Goal: Transaction & Acquisition: Purchase product/service

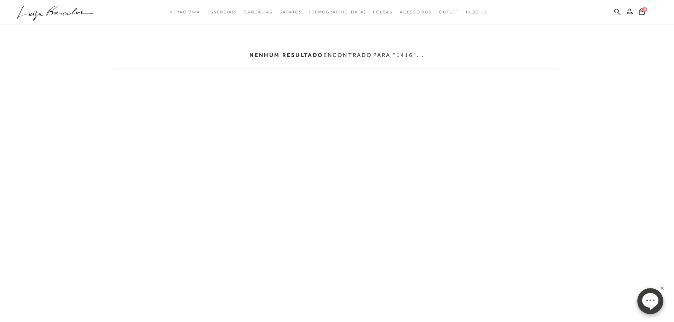
click at [618, 11] on icon at bounding box center [617, 11] width 6 height 6
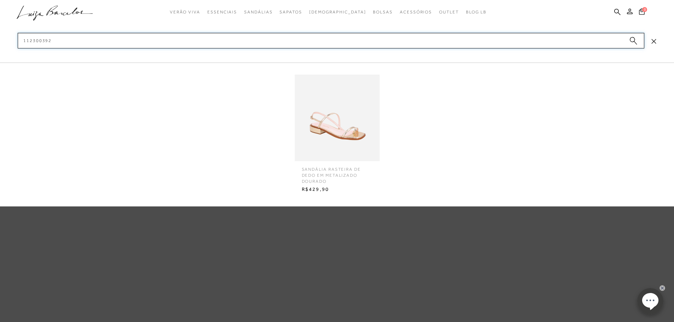
type input "112300392"
click at [346, 106] on img at bounding box center [337, 117] width 85 height 111
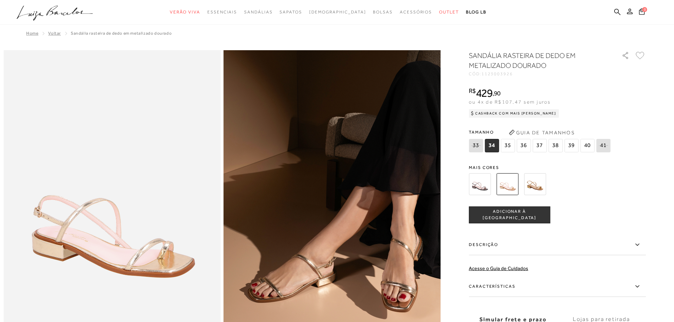
click at [524, 146] on span "36" at bounding box center [524, 145] width 14 height 13
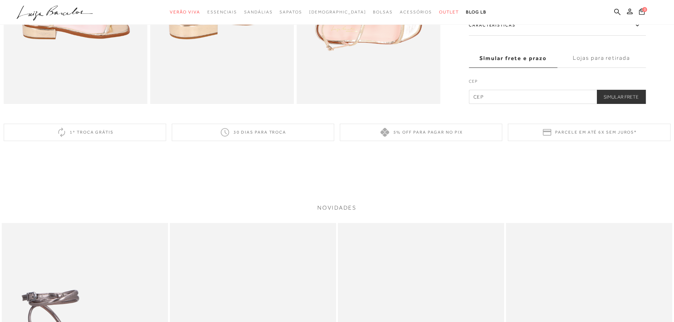
scroll to position [495, 0]
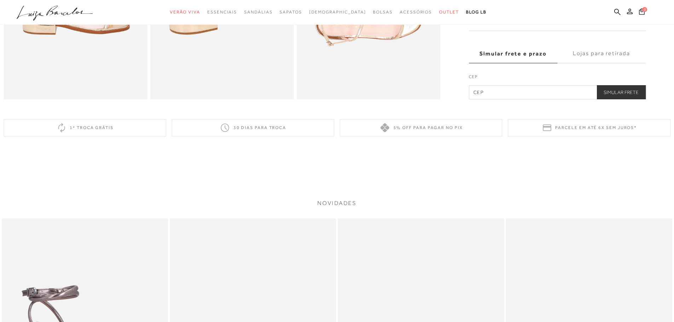
click at [611, 59] on label "Lojas para retirada" at bounding box center [601, 53] width 88 height 19
click at [0, 0] on input "Lojas para retirada" at bounding box center [0, 0] width 0 height 0
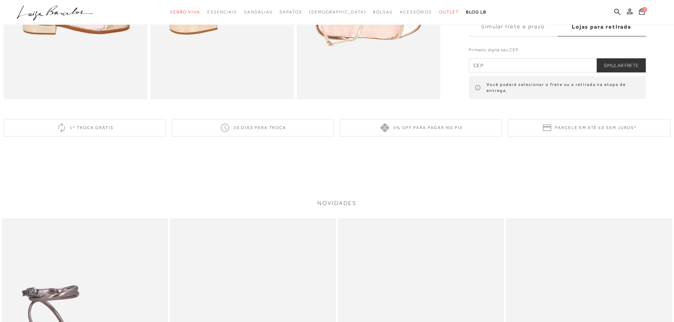
click at [534, 73] on input "text" at bounding box center [557, 65] width 177 height 14
type input "13092-902"
click at [624, 70] on button "Simular Frete" at bounding box center [621, 65] width 49 height 14
click at [631, 73] on button "Simular Frete" at bounding box center [621, 65] width 49 height 14
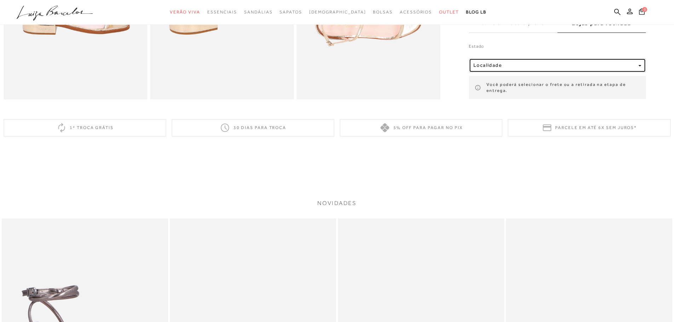
click at [631, 69] on div "Localidade" at bounding box center [554, 66] width 162 height 6
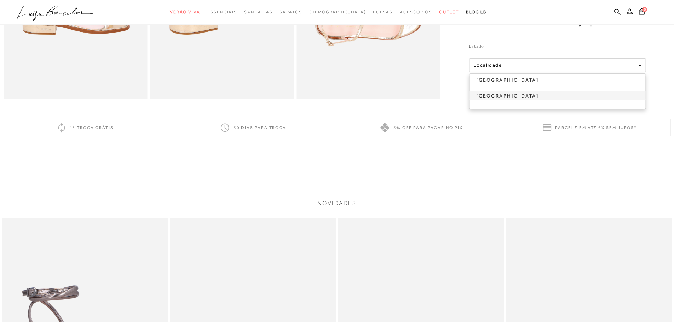
click at [516, 100] on link "[GEOGRAPHIC_DATA]" at bounding box center [557, 95] width 176 height 9
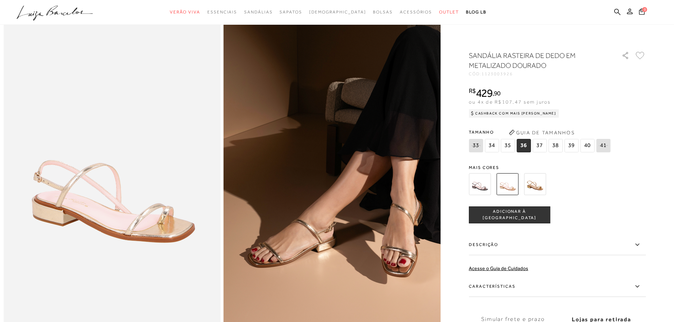
scroll to position [0, 0]
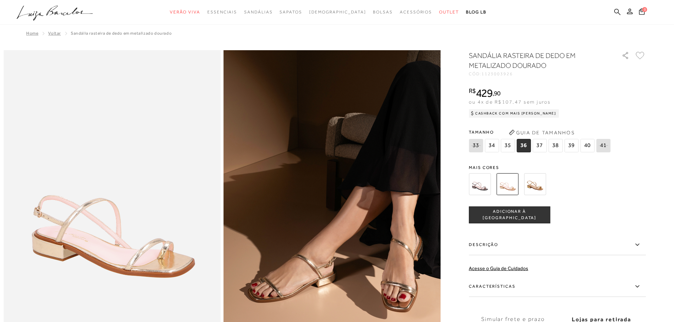
click at [616, 12] on icon at bounding box center [617, 11] width 6 height 7
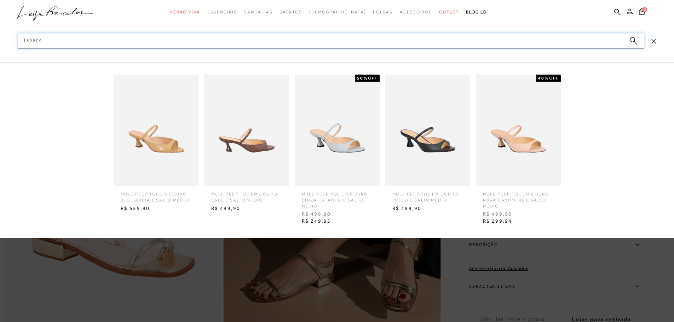
type input "139800"
click at [176, 138] on img at bounding box center [156, 130] width 85 height 111
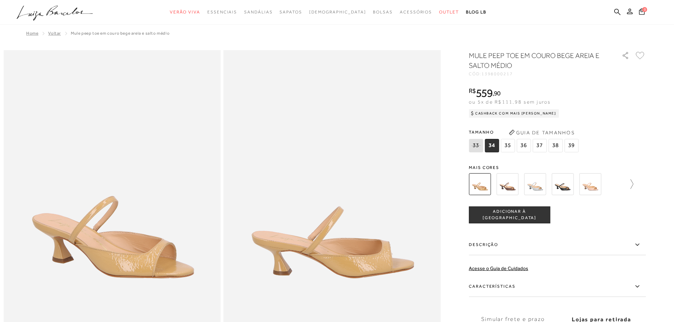
click at [633, 187] on icon at bounding box center [628, 184] width 10 height 10
click at [646, 182] on icon at bounding box center [641, 184] width 10 height 10
click at [473, 183] on icon at bounding box center [474, 184] width 10 height 10
click at [492, 189] on img at bounding box center [492, 184] width 22 height 22
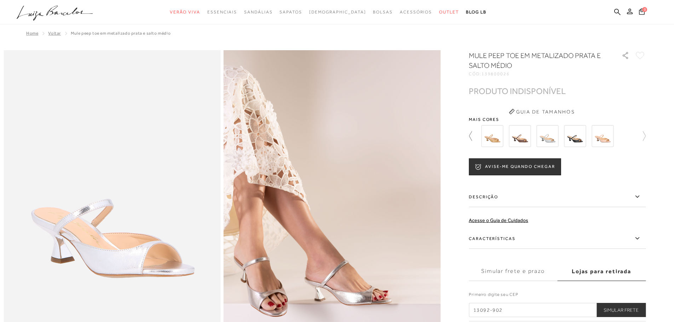
click at [471, 137] on icon at bounding box center [474, 136] width 10 height 10
click at [541, 136] on img at bounding box center [535, 136] width 22 height 22
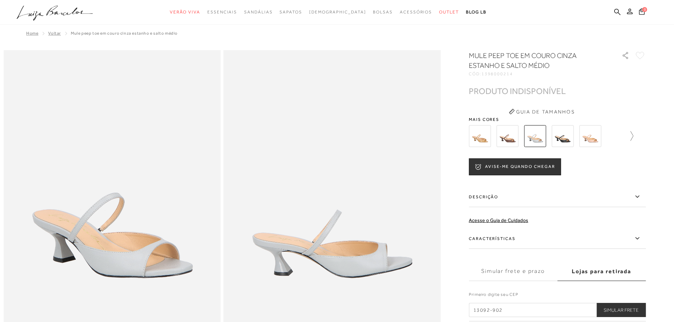
click at [633, 132] on icon at bounding box center [628, 136] width 10 height 10
click at [646, 136] on icon at bounding box center [641, 136] width 10 height 10
click at [474, 139] on icon at bounding box center [474, 136] width 10 height 10
click at [607, 135] on img at bounding box center [603, 136] width 22 height 22
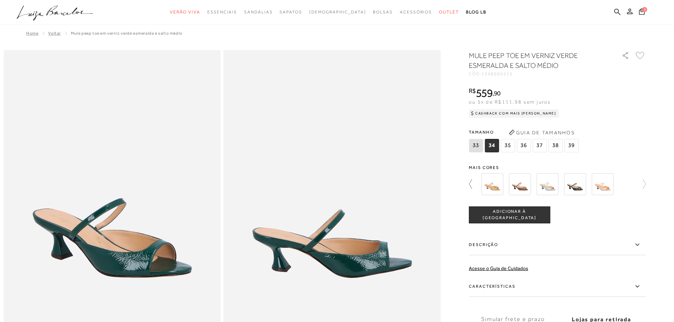
click at [472, 188] on icon at bounding box center [474, 184] width 10 height 10
click at [633, 183] on icon at bounding box center [628, 184] width 10 height 10
click at [646, 184] on icon at bounding box center [641, 184] width 10 height 10
click at [646, 185] on icon at bounding box center [641, 184] width 10 height 10
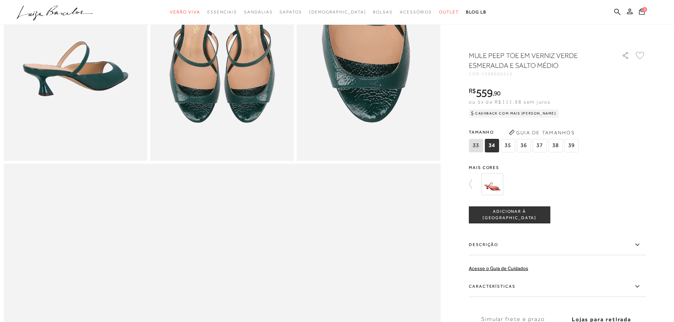
scroll to position [460, 0]
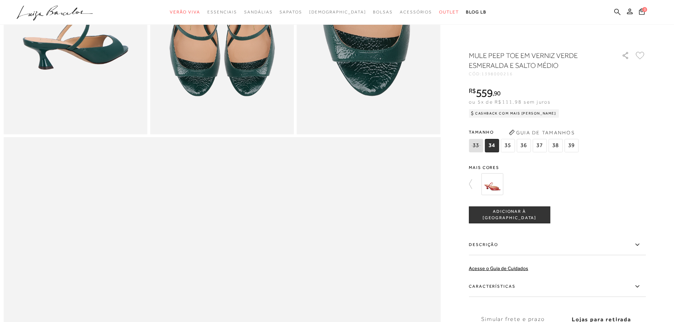
click at [615, 11] on icon at bounding box center [617, 11] width 6 height 7
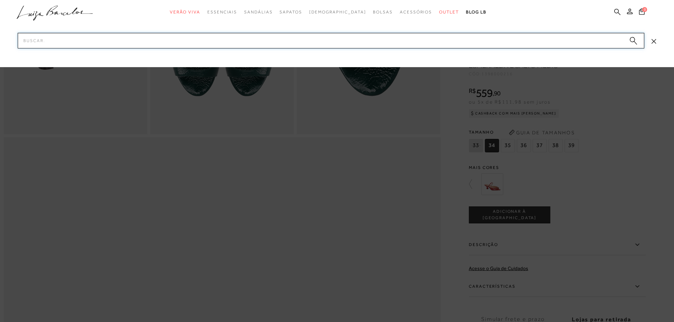
paste input "1398000215"
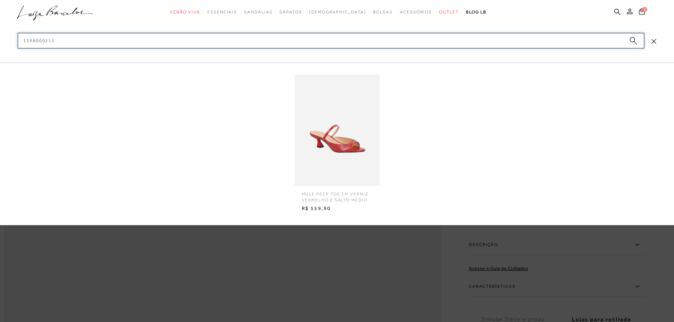
type input "1398000215"
click at [350, 119] on img at bounding box center [337, 130] width 85 height 111
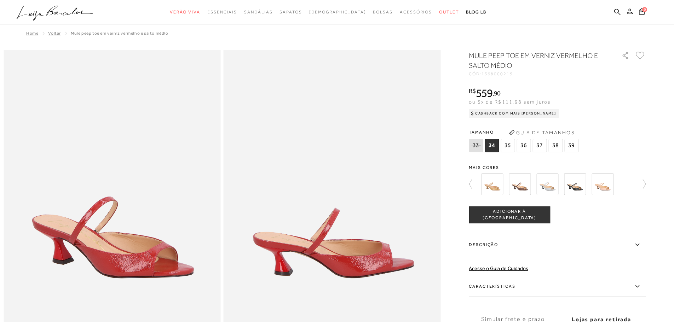
click at [525, 146] on span "36" at bounding box center [524, 145] width 14 height 13
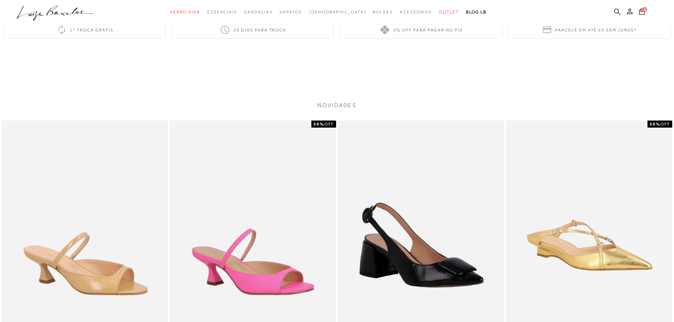
scroll to position [1122, 0]
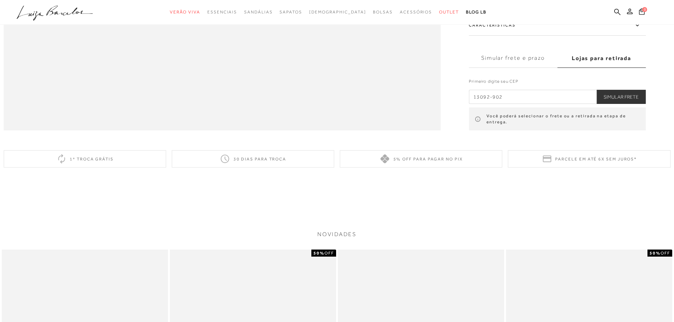
click at [610, 104] on button "Simular Frete" at bounding box center [621, 97] width 49 height 14
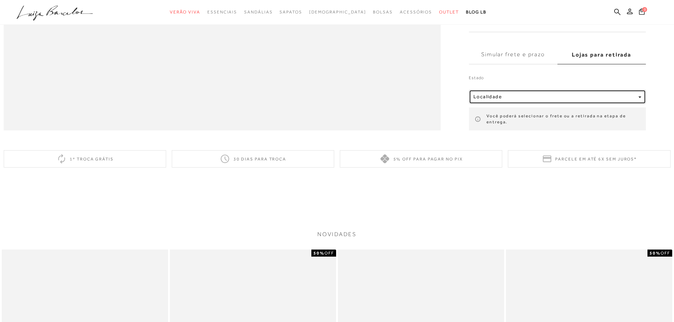
click at [614, 104] on button "Localidade" at bounding box center [557, 97] width 177 height 14
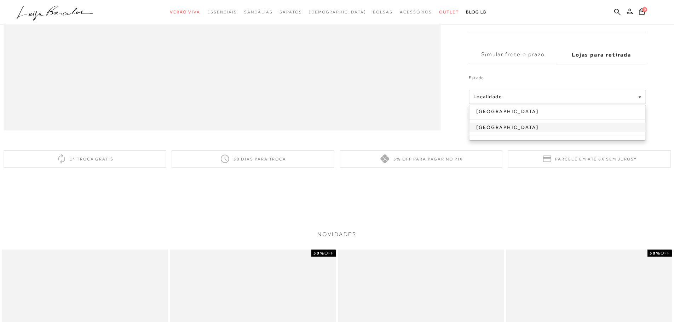
click at [555, 132] on link "[GEOGRAPHIC_DATA]" at bounding box center [557, 127] width 176 height 9
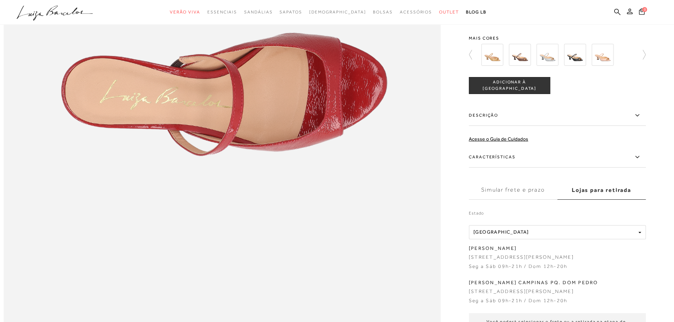
scroll to position [910, 0]
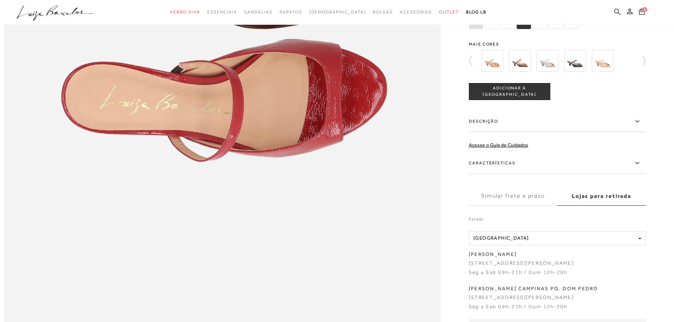
click at [618, 12] on icon at bounding box center [617, 11] width 6 height 6
click at [615, 12] on icon at bounding box center [617, 11] width 6 height 6
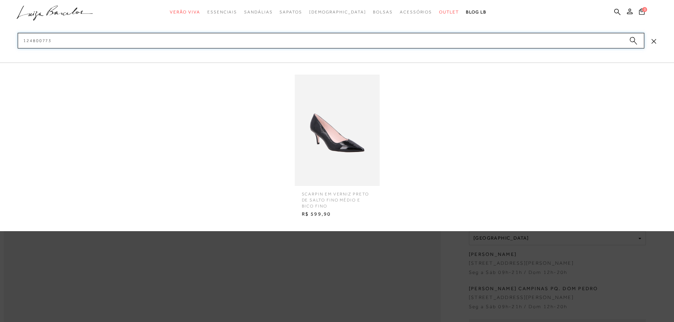
type input "124800773"
click at [348, 148] on img at bounding box center [337, 130] width 85 height 111
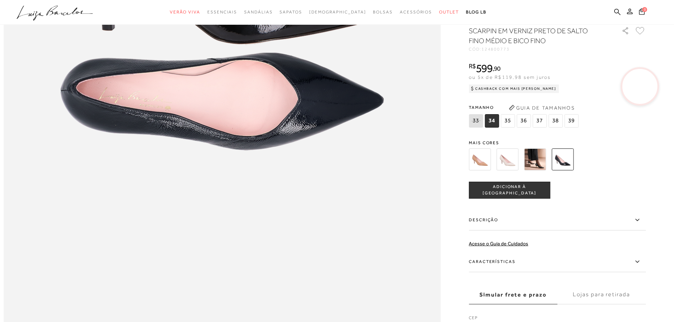
click at [505, 128] on span "35" at bounding box center [508, 120] width 14 height 13
click at [547, 128] on div "Tamanho 33 34 35 36" at bounding box center [524, 115] width 111 height 27
click at [543, 128] on span "37" at bounding box center [539, 120] width 14 height 13
